Goal: Task Accomplishment & Management: Use online tool/utility

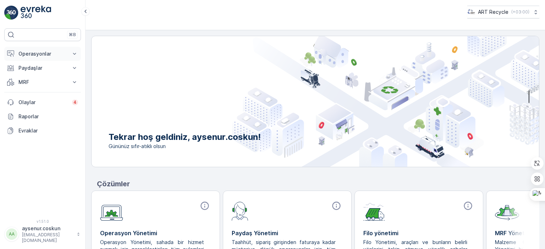
click at [76, 55] on icon at bounding box center [74, 53] width 7 height 7
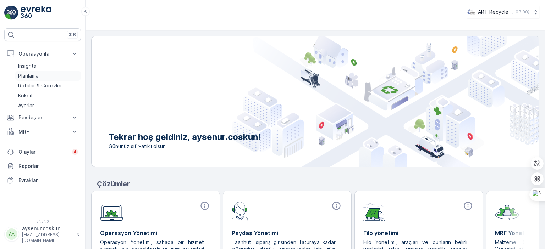
click at [32, 72] on p "Planlama" at bounding box center [28, 75] width 21 height 7
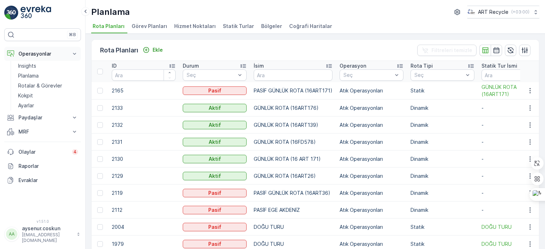
click at [73, 54] on icon at bounding box center [74, 53] width 7 height 7
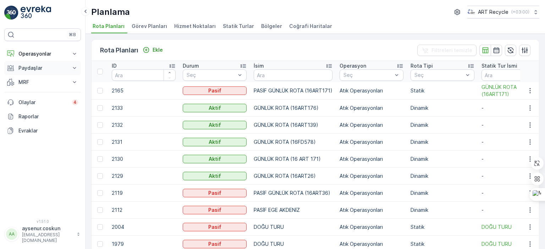
click at [40, 67] on p "Paydaşlar" at bounding box center [42, 68] width 48 height 7
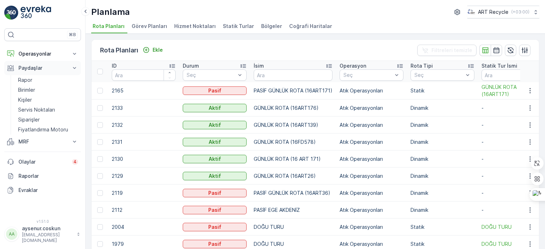
click at [76, 67] on icon at bounding box center [74, 68] width 7 height 7
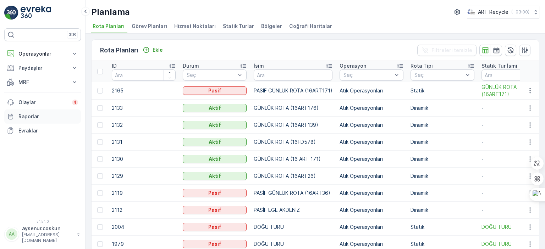
click at [39, 117] on p "Raporlar" at bounding box center [48, 116] width 60 height 7
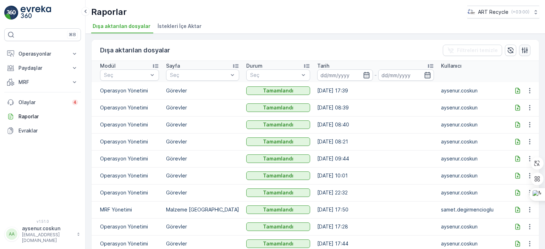
click at [525, 49] on icon "button" at bounding box center [525, 50] width 6 height 6
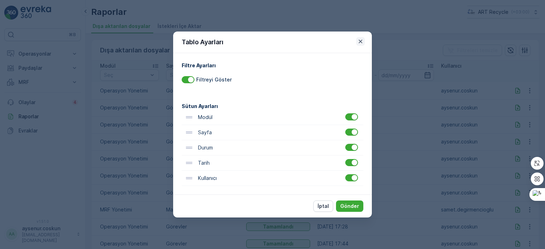
click at [362, 43] on icon "button" at bounding box center [360, 41] width 7 height 7
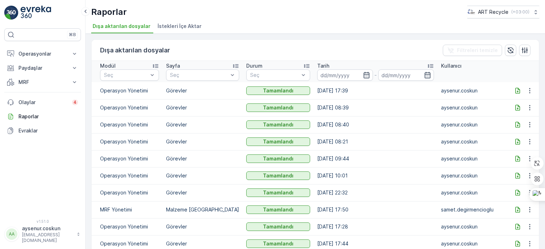
drag, startPoint x: 385, startPoint y: 193, endPoint x: 445, endPoint y: 190, distance: 59.3
click at [164, 27] on span "İstekleri İçe Aktar" at bounding box center [180, 26] width 44 height 7
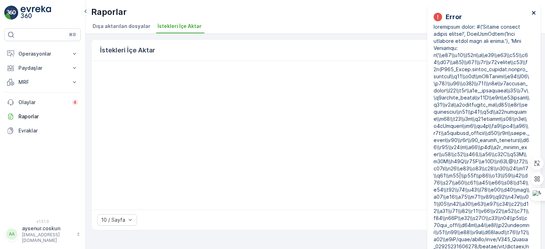
click at [534, 12] on icon "close" at bounding box center [534, 13] width 4 height 4
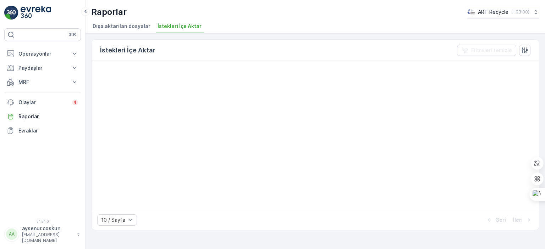
click at [108, 23] on span "Dışa aktarılan dosyalar" at bounding box center [122, 26] width 58 height 7
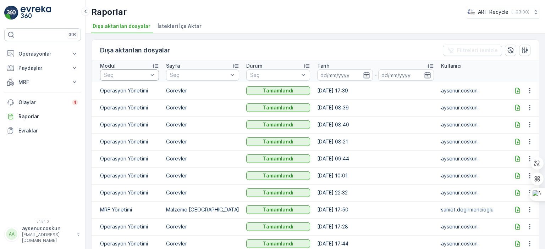
click at [211, 41] on div "Dışa aktarılan dosyalar Filtreleri temizle" at bounding box center [315, 50] width 447 height 21
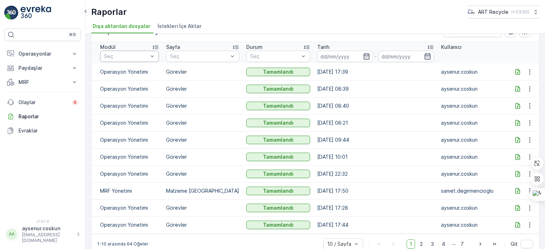
scroll to position [29, 0]
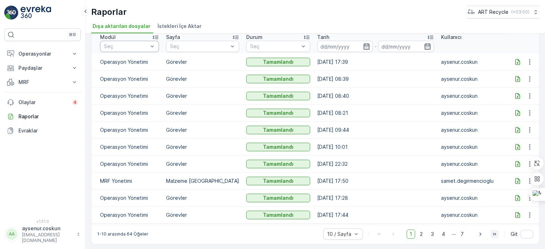
click at [491, 233] on icon "button" at bounding box center [494, 234] width 7 height 7
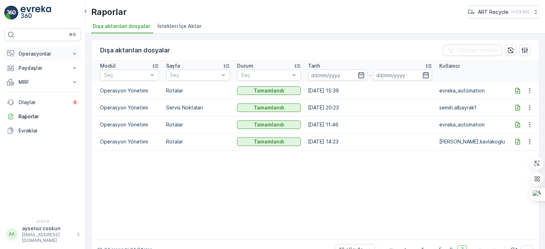
click at [53, 52] on p "Operasyonlar" at bounding box center [42, 53] width 48 height 7
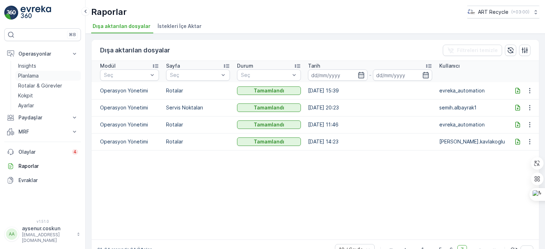
click at [38, 75] on p "Planlama" at bounding box center [28, 75] width 21 height 7
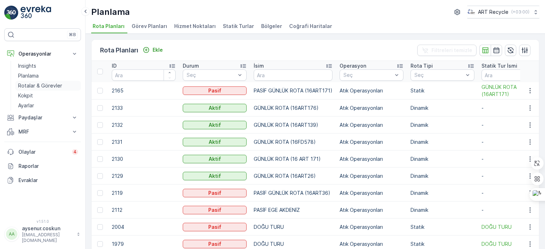
click at [50, 82] on p "Rotalar & Görevler" at bounding box center [40, 85] width 44 height 7
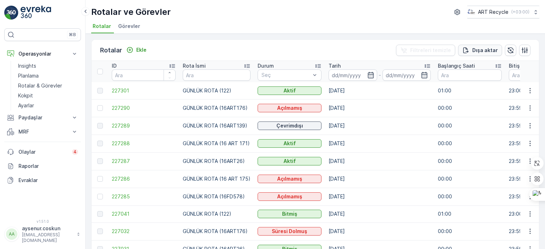
click at [478, 52] on p "Dışa aktar" at bounding box center [485, 50] width 26 height 7
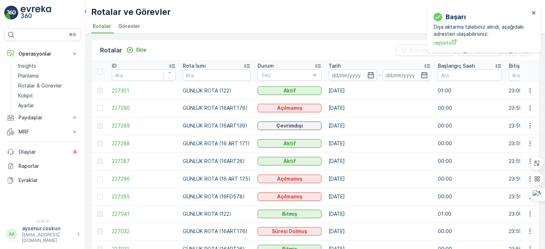
click at [453, 32] on p "Dışa aktarma talebiniz alındı, aşağıdaki adresten ulaşabilirsiniz:" at bounding box center [482, 30] width 96 height 14
click at [443, 44] on span "reports" at bounding box center [482, 42] width 96 height 7
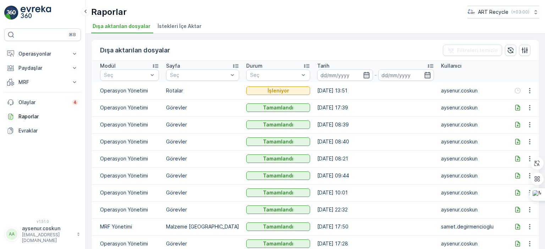
click at [495, 95] on td "aysenur.coskun" at bounding box center [472, 90] width 71 height 17
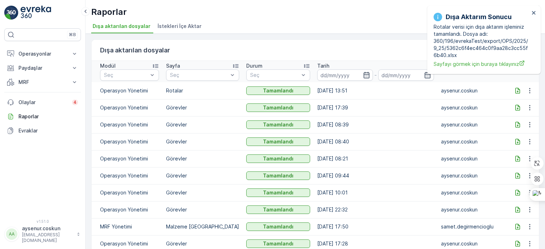
click at [519, 90] on icon at bounding box center [517, 90] width 7 height 7
click at [534, 13] on icon "close" at bounding box center [534, 13] width 4 height 4
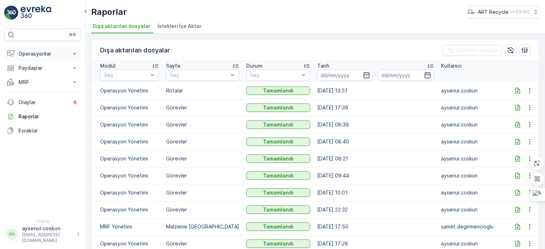
click at [73, 50] on icon at bounding box center [74, 53] width 7 height 7
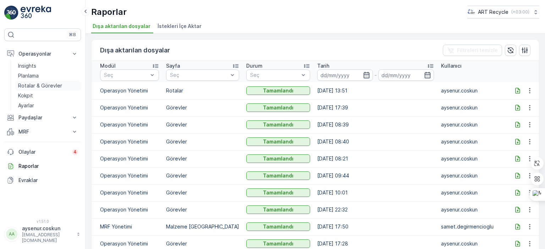
click at [46, 85] on p "Rotalar & Görevler" at bounding box center [40, 85] width 44 height 7
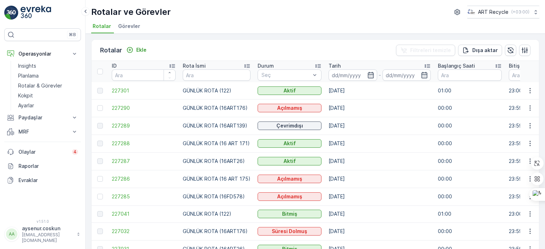
click at [129, 23] on span "Görevler" at bounding box center [129, 26] width 22 height 7
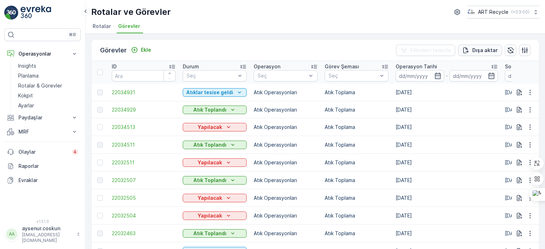
click at [484, 48] on p "Dışa aktar" at bounding box center [485, 50] width 26 height 7
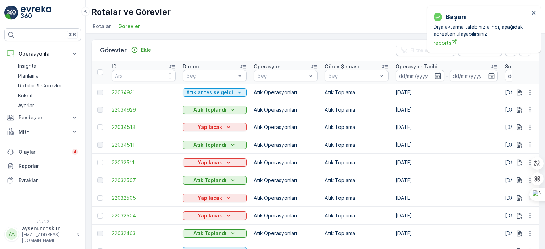
click at [441, 41] on span "reports" at bounding box center [482, 42] width 96 height 7
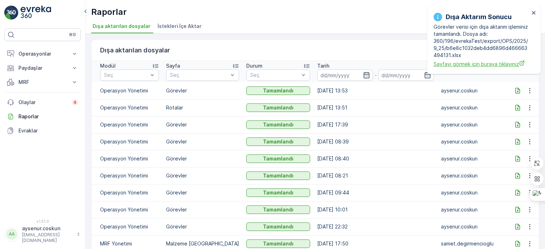
click at [475, 66] on span "Sayfayı görmek için buraya tıklayınız" at bounding box center [482, 63] width 96 height 7
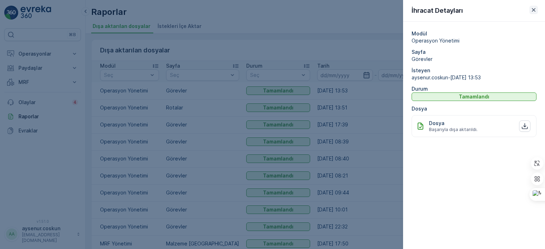
click at [535, 10] on icon "button" at bounding box center [533, 9] width 7 height 7
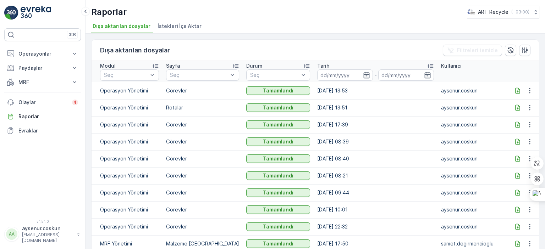
click at [518, 90] on icon at bounding box center [517, 90] width 7 height 7
